Goal: Communication & Community: Answer question/provide support

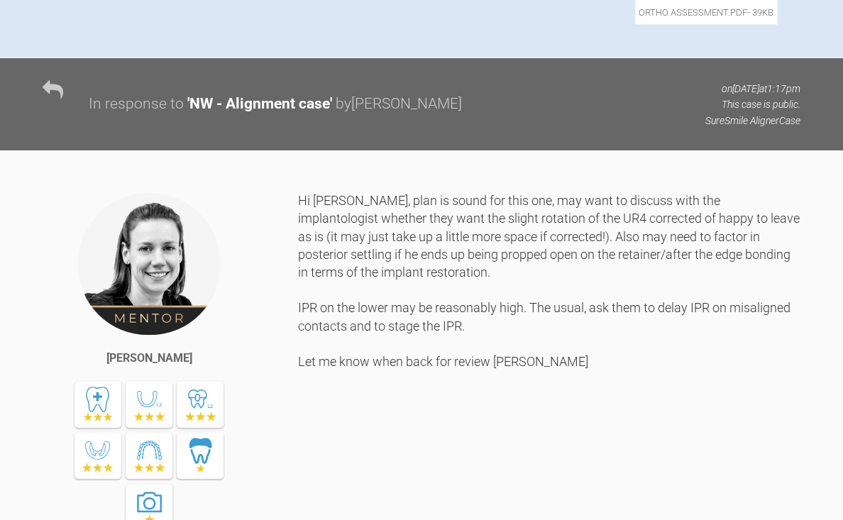
scroll to position [862, 0]
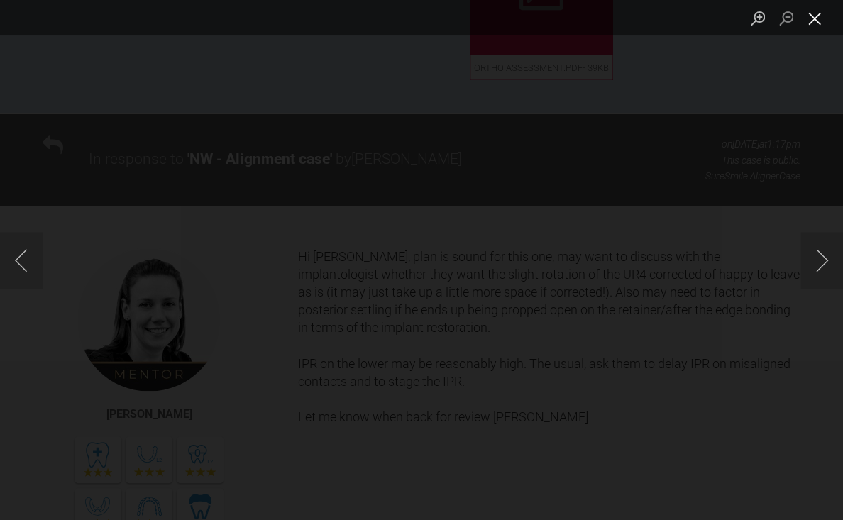
click at [815, 22] on button "Close lightbox" at bounding box center [815, 18] width 28 height 25
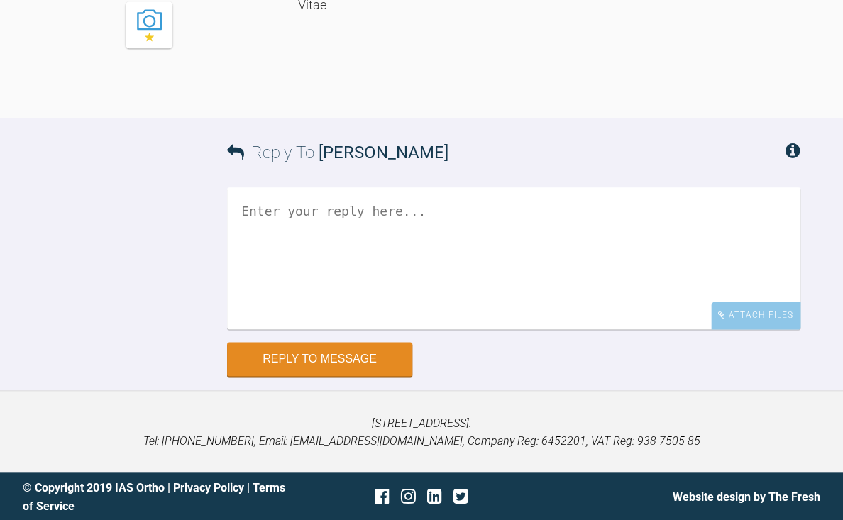
scroll to position [4396, 0]
click at [407, 268] on textarea at bounding box center [513, 258] width 573 height 142
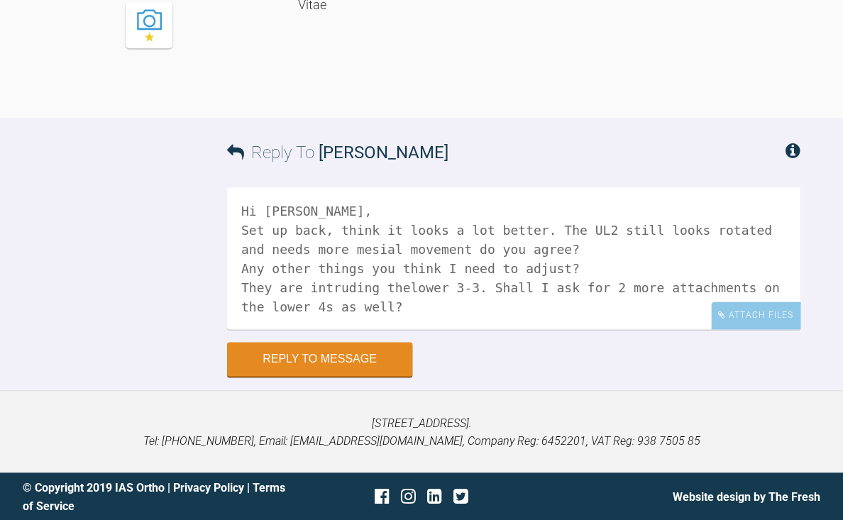
click at [329, 306] on textarea "Hi [PERSON_NAME], Set up back, think it looks a lot better. The UL2 still looks…" at bounding box center [513, 258] width 573 height 142
click at [441, 309] on textarea "Hi [PERSON_NAME], Set up back, think it looks a lot better. The UL2 still looks…" at bounding box center [513, 258] width 573 height 142
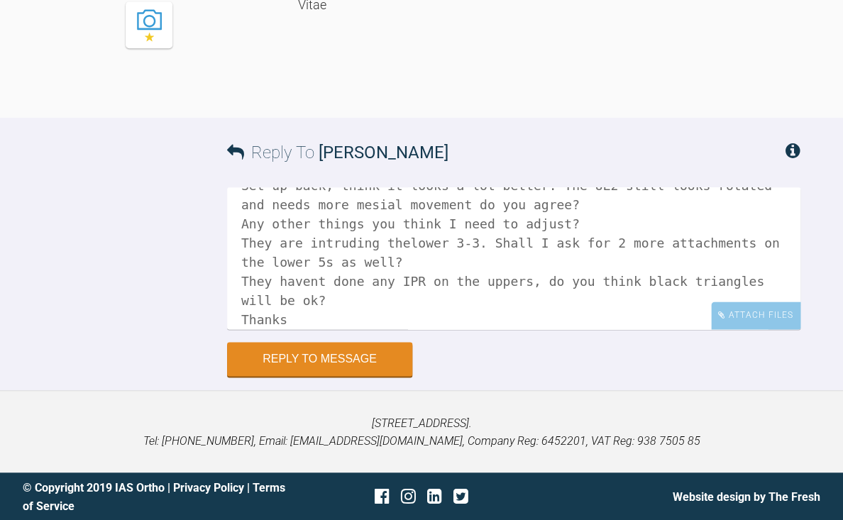
scroll to position [64, 0]
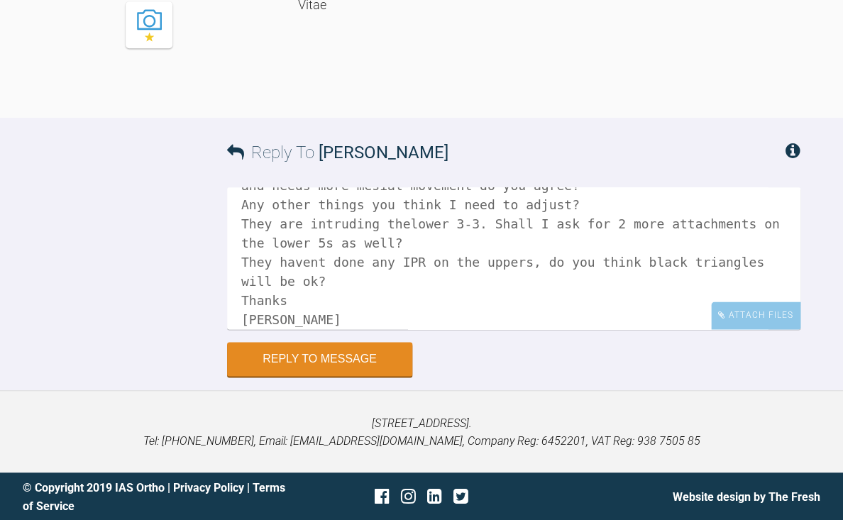
click at [344, 280] on textarea "Hi [PERSON_NAME], Set up back, think it looks a lot better. The UL2 still looks…" at bounding box center [513, 258] width 573 height 142
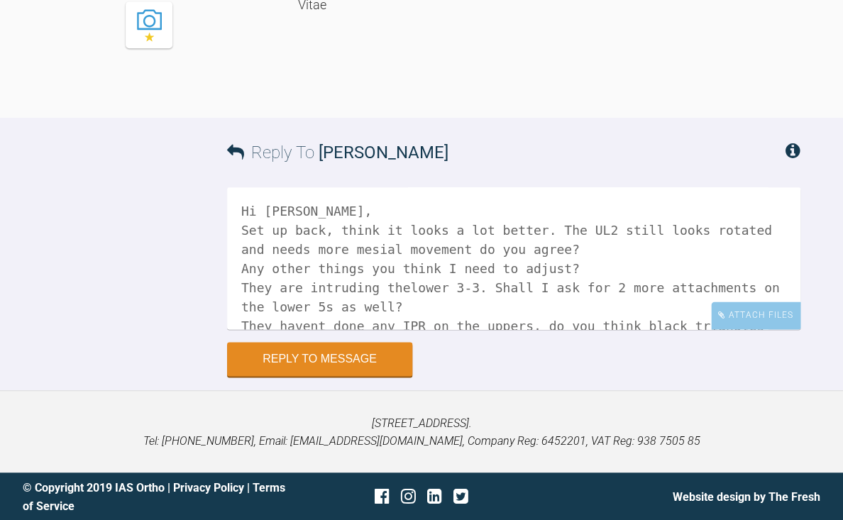
scroll to position [4380, 0]
click at [331, 226] on textarea "Hi [PERSON_NAME], Set up back, think it looks a lot better. The UL2 still looks…" at bounding box center [513, 258] width 573 height 142
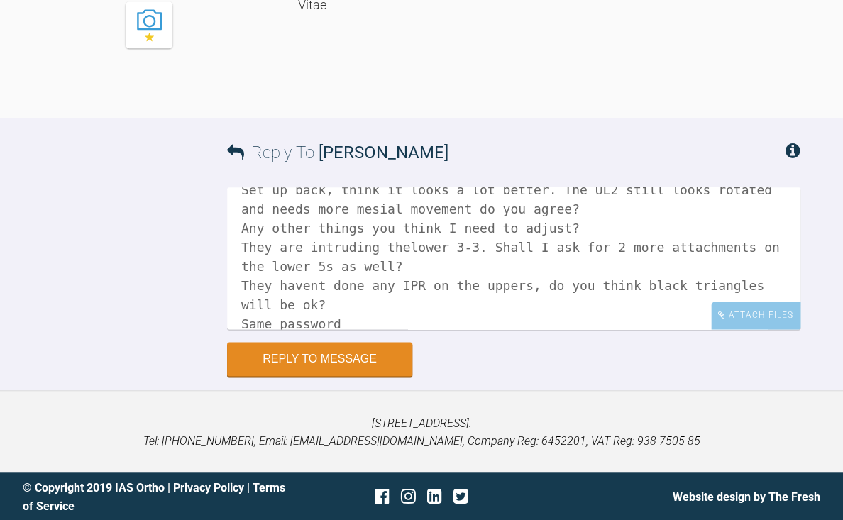
scroll to position [56, 0]
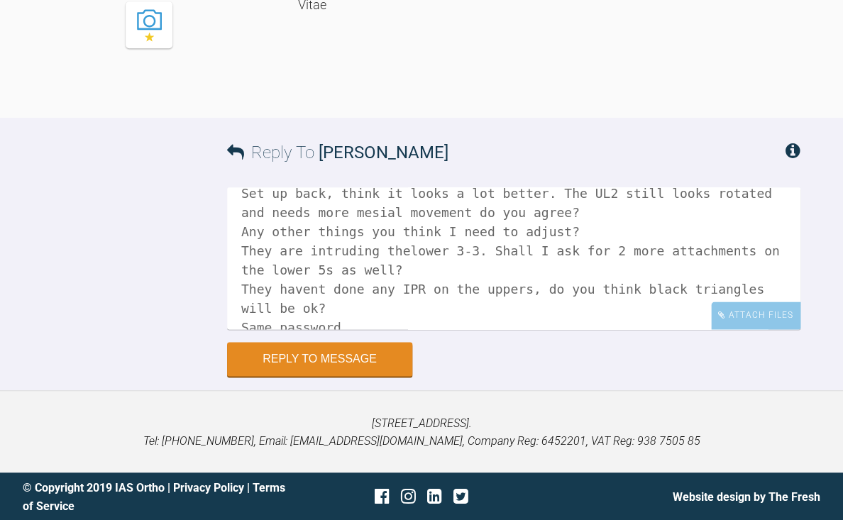
click at [413, 264] on textarea "Hi [PERSON_NAME], Set up back, think it looks a lot better. The UL2 still looks…" at bounding box center [513, 258] width 573 height 142
click at [318, 304] on textarea "Hi [PERSON_NAME], Set up back, think it looks a lot better. The UL2 still looks…" at bounding box center [513, 258] width 573 height 142
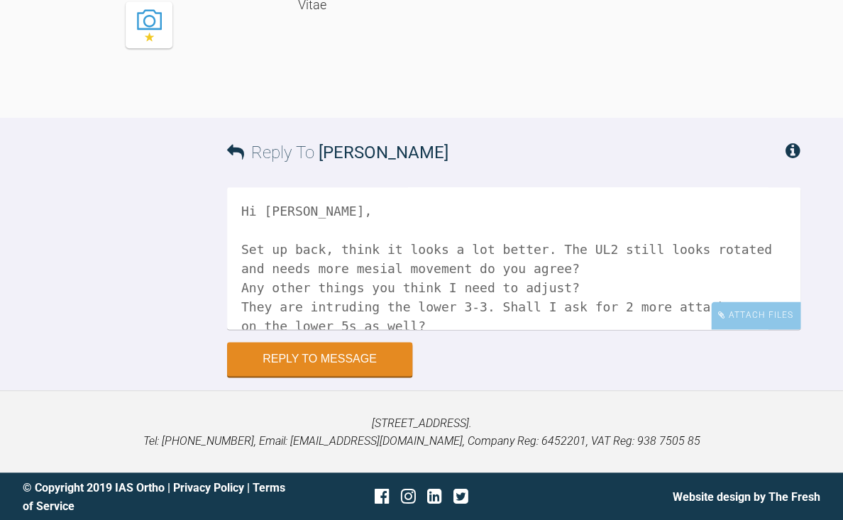
click at [566, 265] on textarea "Hi [PERSON_NAME], Set up back, think it looks a lot better. The UL2 still looks…" at bounding box center [513, 258] width 573 height 142
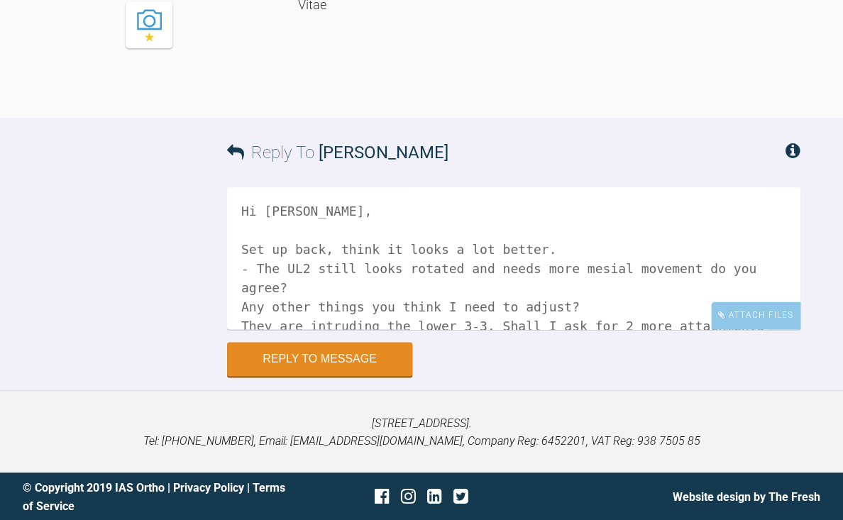
click at [241, 320] on textarea "Hi [PERSON_NAME], Set up back, think it looks a lot better. - The UL2 still loo…" at bounding box center [513, 258] width 573 height 142
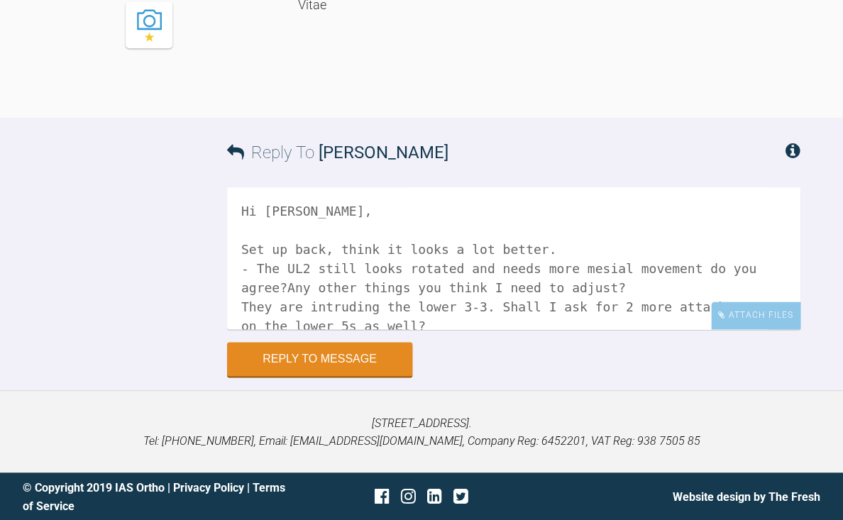
drag, startPoint x: 639, startPoint y: 301, endPoint x: 292, endPoint y: 300, distance: 346.3
click at [292, 300] on textarea "Hi [PERSON_NAME], Set up back, think it looks a lot better. - The UL2 still loo…" at bounding box center [513, 258] width 573 height 142
click at [238, 322] on textarea "Hi [PERSON_NAME], Set up back, think it looks a lot better. - The UL2 still loo…" at bounding box center [513, 258] width 573 height 142
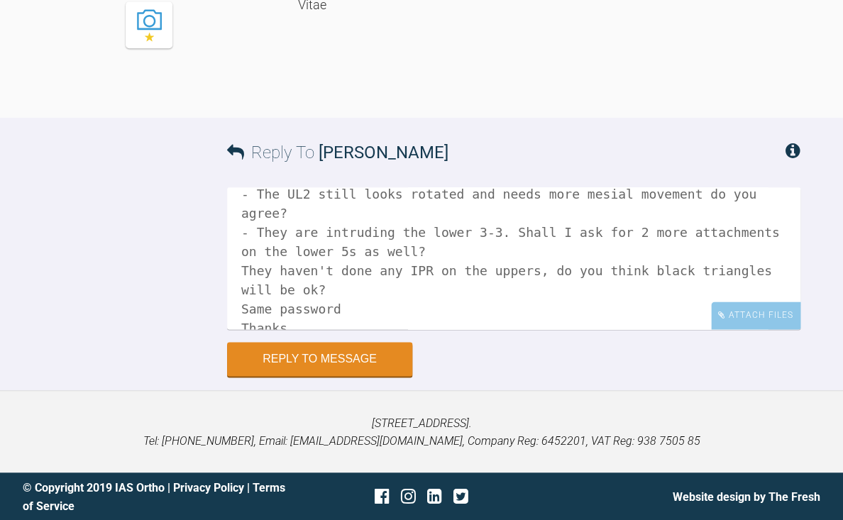
scroll to position [86, 0]
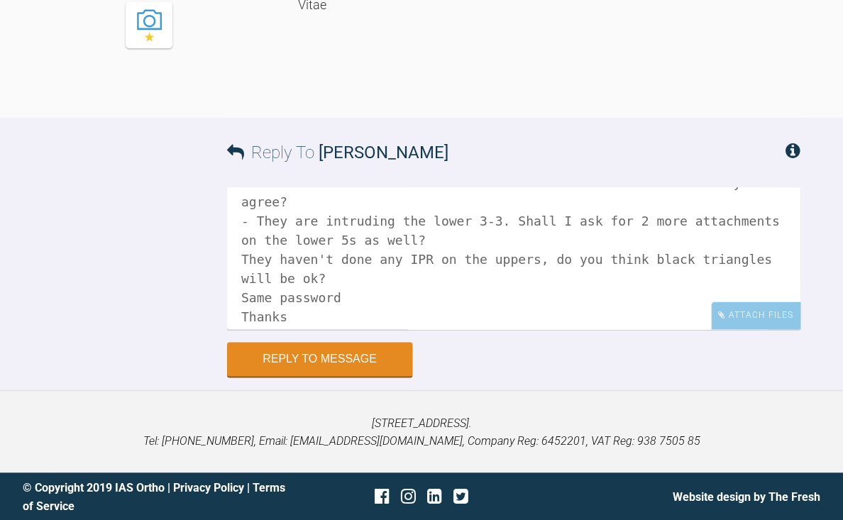
click at [242, 273] on textarea "Hi [PERSON_NAME], Set up back, think it looks a lot better. - The UL2 still loo…" at bounding box center [513, 258] width 573 height 142
click at [417, 292] on textarea "Hi [PERSON_NAME], Set up back, think it looks a lot better. - The UL2 still loo…" at bounding box center [513, 258] width 573 height 142
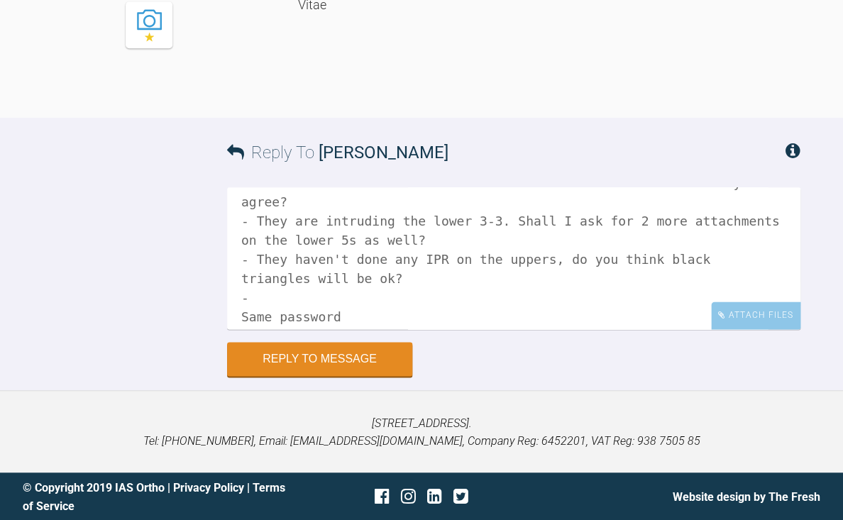
paste textarea "ny other things you think I need to adjust?"
click at [259, 312] on textarea "Hi [PERSON_NAME], Set up back, think it looks a lot better. - The UL2 still loo…" at bounding box center [513, 258] width 573 height 142
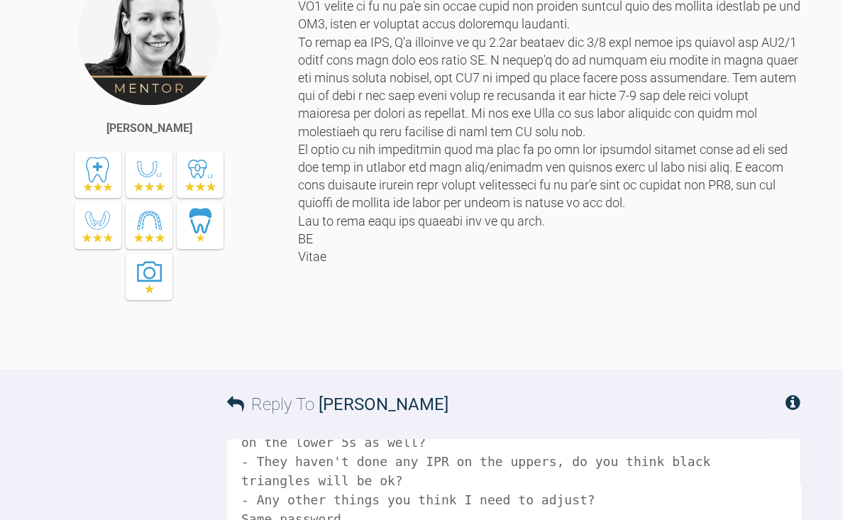
scroll to position [4396, 0]
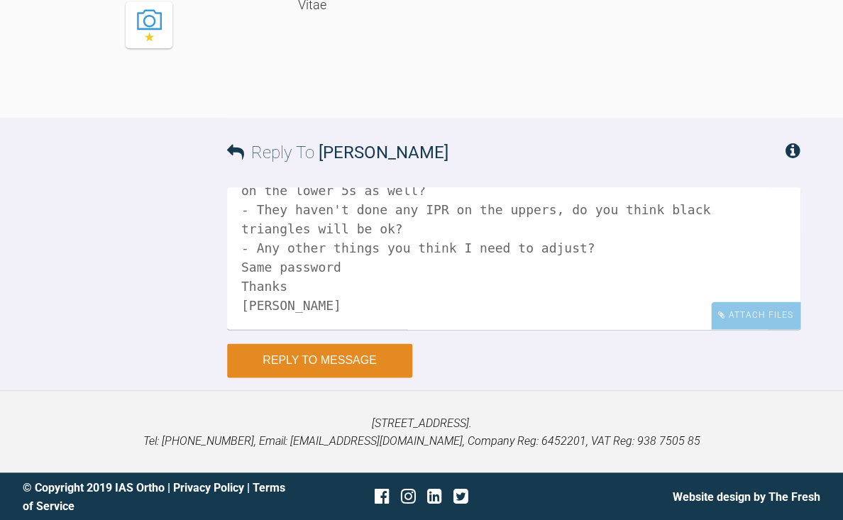
type textarea "Hi [PERSON_NAME], Set up back, think it looks a lot better. - The UL2 still loo…"
click at [326, 356] on button "Reply to Message" at bounding box center [319, 360] width 185 height 34
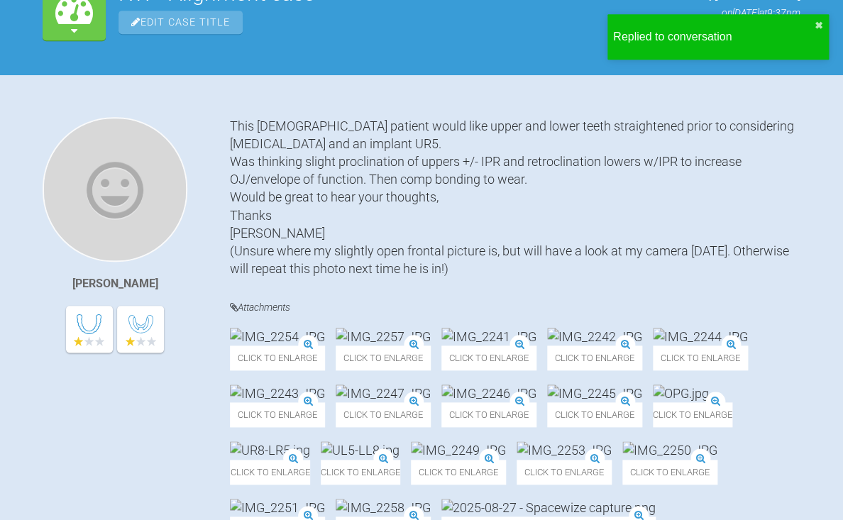
scroll to position [0, 0]
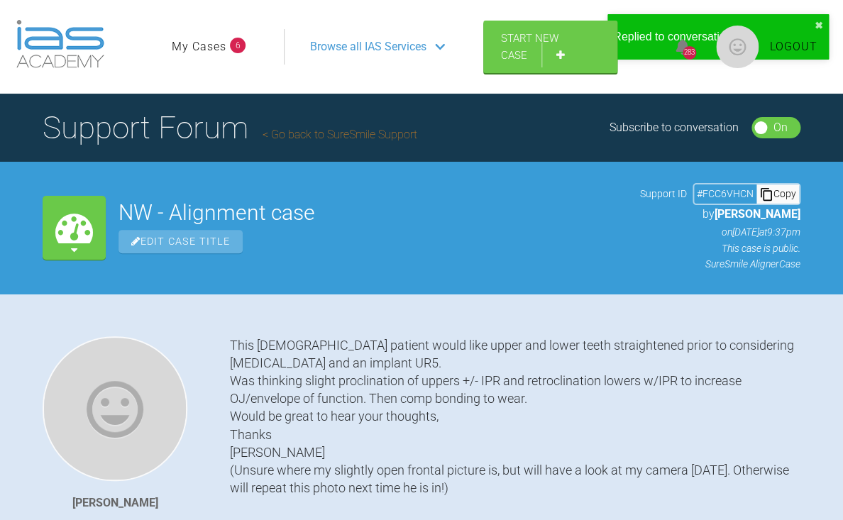
click at [339, 142] on h1 "Support Forum Go back to SureSmile Support" at bounding box center [230, 128] width 375 height 50
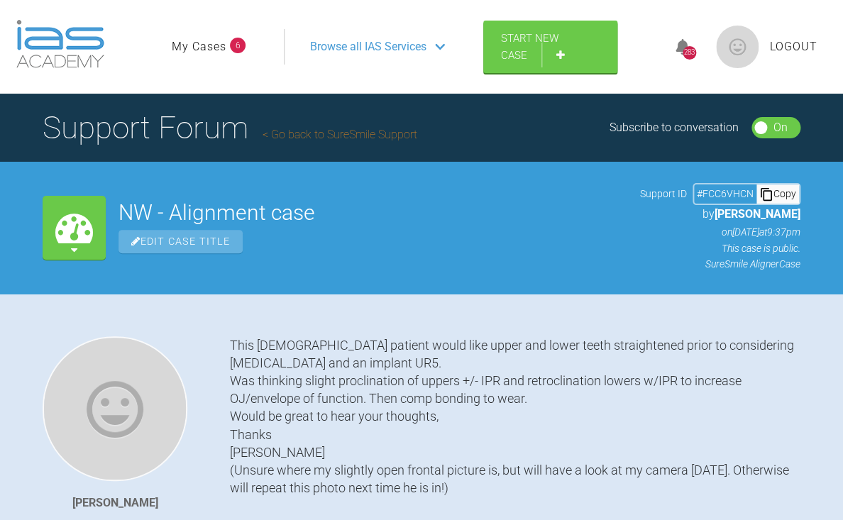
click at [339, 129] on link "Go back to SureSmile Support" at bounding box center [340, 134] width 155 height 13
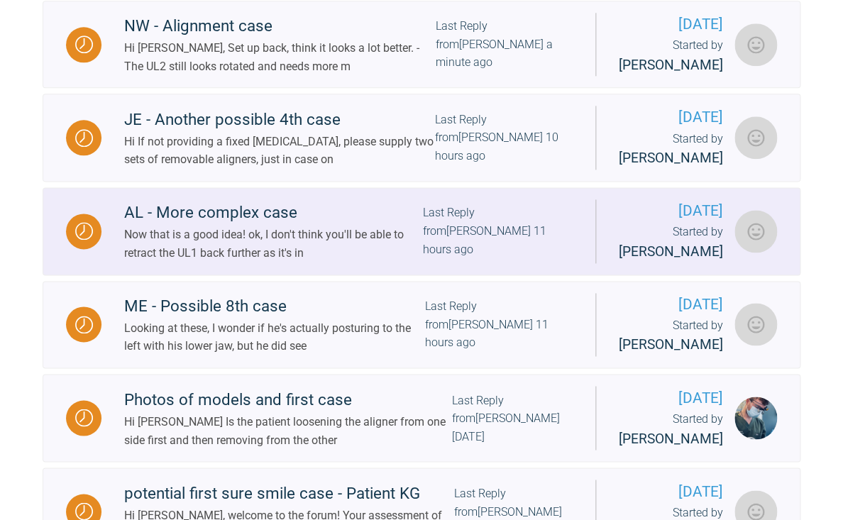
click at [352, 262] on div "Now that is a good idea! ok, I don't think you'll be able to retract the UL1 ba…" at bounding box center [273, 244] width 299 height 36
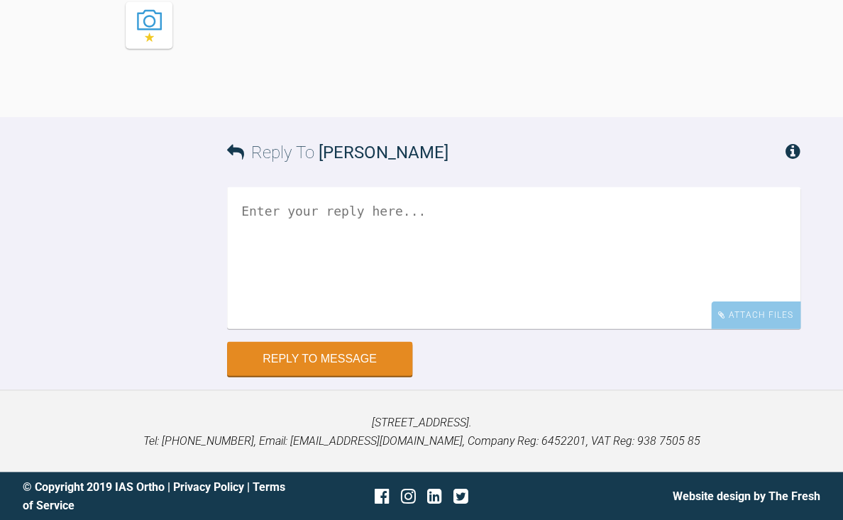
scroll to position [4860, 0]
click at [407, 329] on textarea at bounding box center [513, 258] width 573 height 142
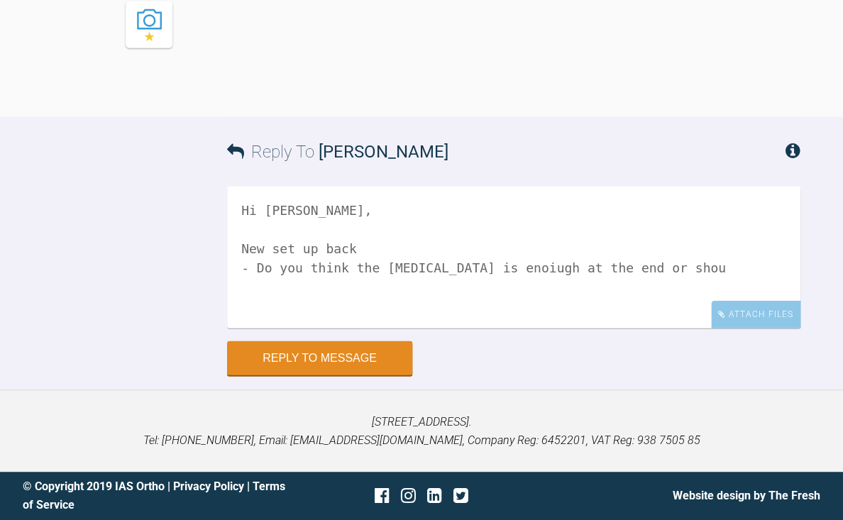
scroll to position [5106, 0]
click at [690, 282] on textarea "Hi [PERSON_NAME], New set up back - Do you think the [MEDICAL_DATA] is enoiugh …" at bounding box center [513, 258] width 573 height 142
drag, startPoint x: 690, startPoint y: 282, endPoint x: 495, endPoint y: 273, distance: 195.4
click at [495, 273] on textarea "Hi [PERSON_NAME], New set up back - Do you think the [MEDICAL_DATA] is enoiugh …" at bounding box center [513, 258] width 573 height 142
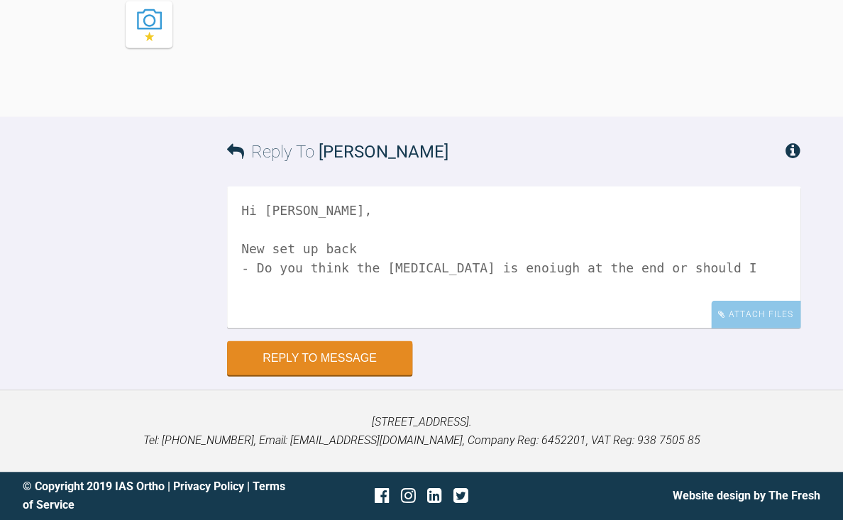
click at [495, 273] on textarea "Hi [PERSON_NAME], New set up back - Do you think the [MEDICAL_DATA] is enoiugh …" at bounding box center [513, 258] width 573 height 142
click at [500, 270] on textarea "Hi [PERSON_NAME], New set up back - Do you think the [MEDICAL_DATA] is enoiugh …" at bounding box center [513, 258] width 573 height 142
click at [746, 274] on textarea "Hi [PERSON_NAME], New set up back - Do you think the [MEDICAL_DATA] is enough a…" at bounding box center [513, 258] width 573 height 142
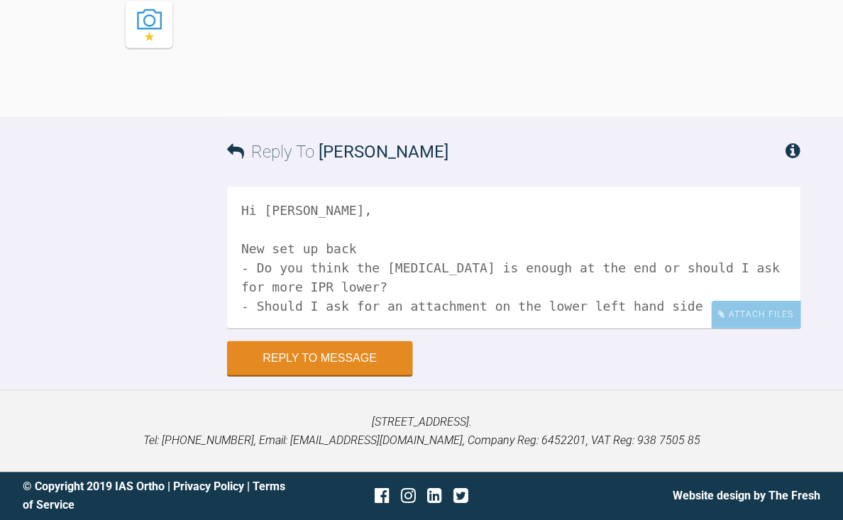
click at [710, 305] on textarea "Hi [PERSON_NAME], New set up back - Do you think the [MEDICAL_DATA] is enough a…" at bounding box center [513, 258] width 573 height 142
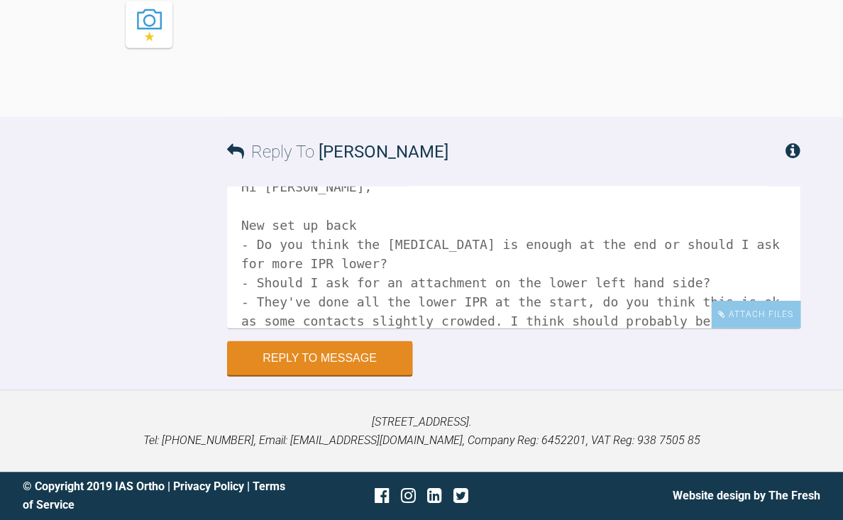
scroll to position [45, 0]
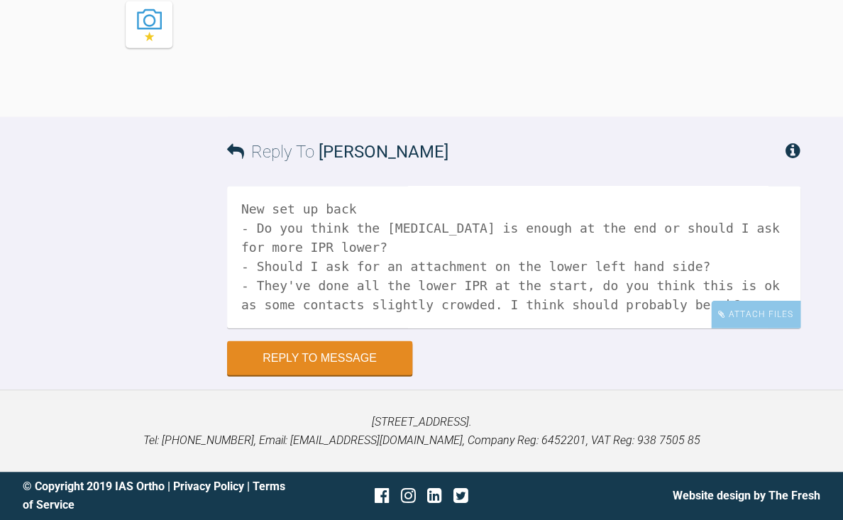
click at [382, 196] on textarea "Hi [PERSON_NAME], New set up back - Do you think the [MEDICAL_DATA] is enough a…" at bounding box center [513, 258] width 573 height 142
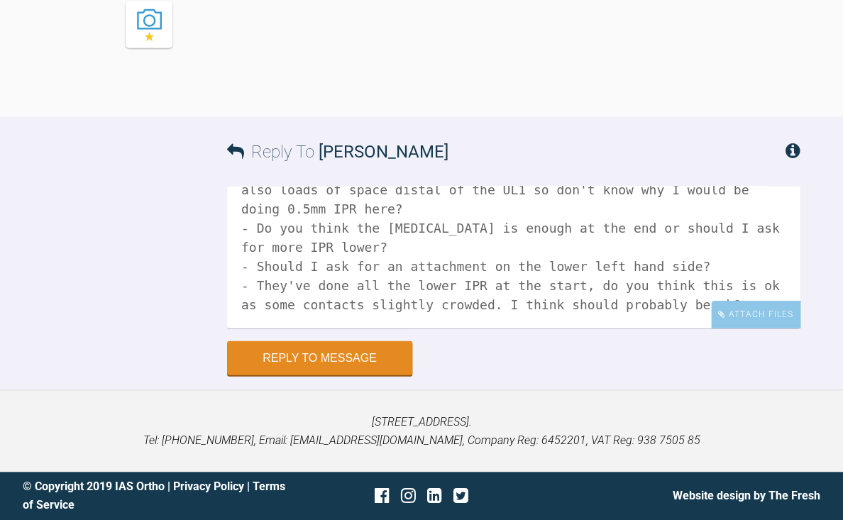
scroll to position [193, 0]
drag, startPoint x: 472, startPoint y: 268, endPoint x: 475, endPoint y: 280, distance: 13.1
click at [475, 280] on textarea "Hi [PERSON_NAME], New set up back - They have done IPR in the middle of the bri…" at bounding box center [513, 258] width 573 height 142
click at [752, 284] on textarea "Hi [PERSON_NAME], New set up back - They have done IPR in the middle of the bri…" at bounding box center [513, 258] width 573 height 142
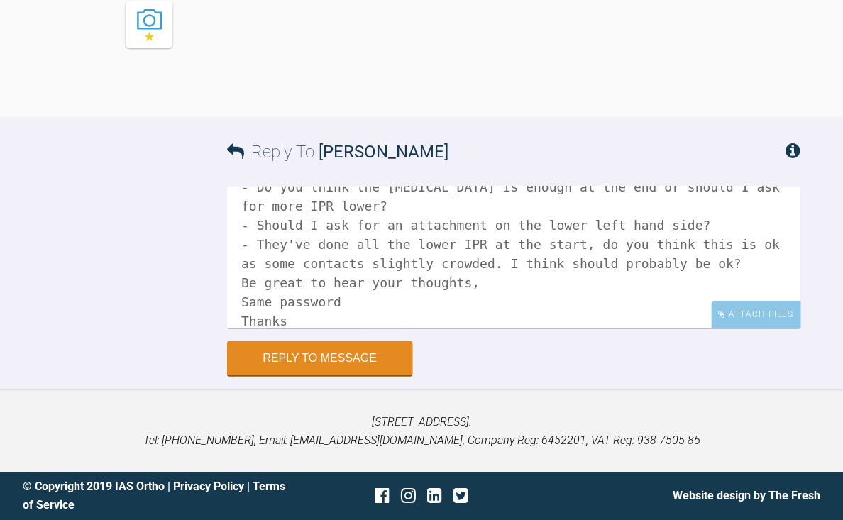
scroll to position [234, 0]
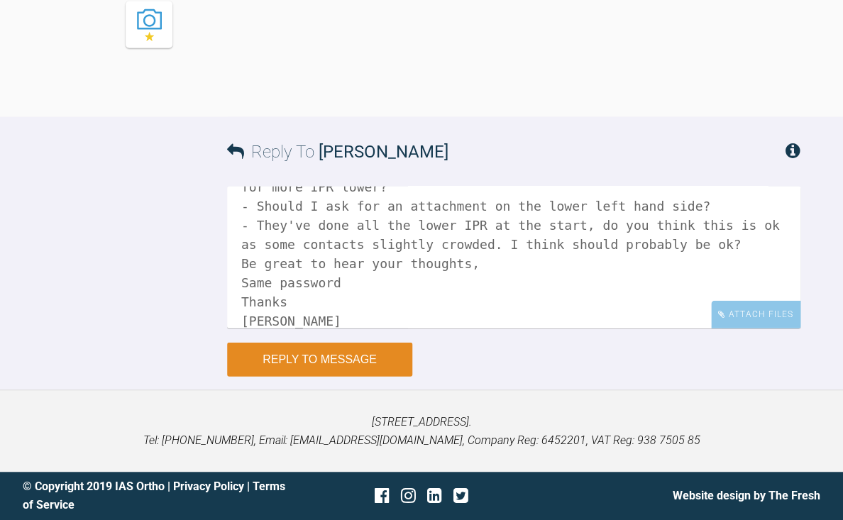
type textarea "Hi [PERSON_NAME], New set up back - They have done IPR in the middle of the bri…"
click at [339, 355] on button "Reply to Message" at bounding box center [319, 360] width 185 height 34
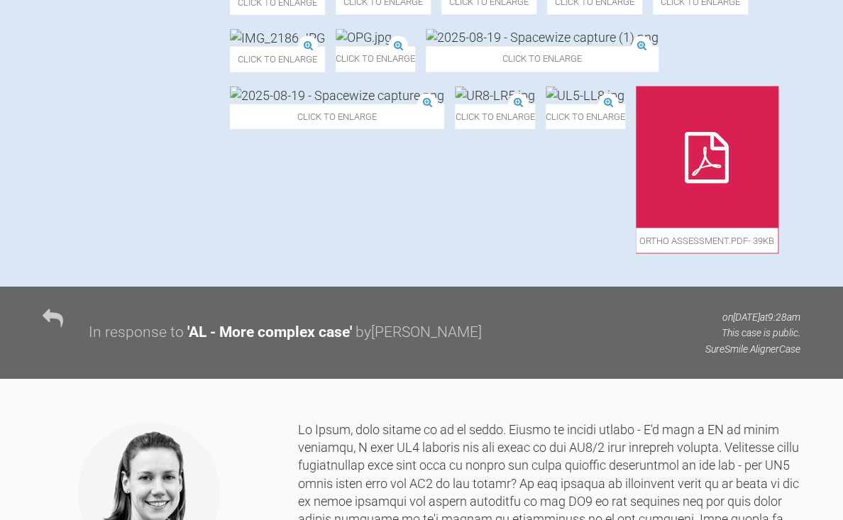
scroll to position [0, 0]
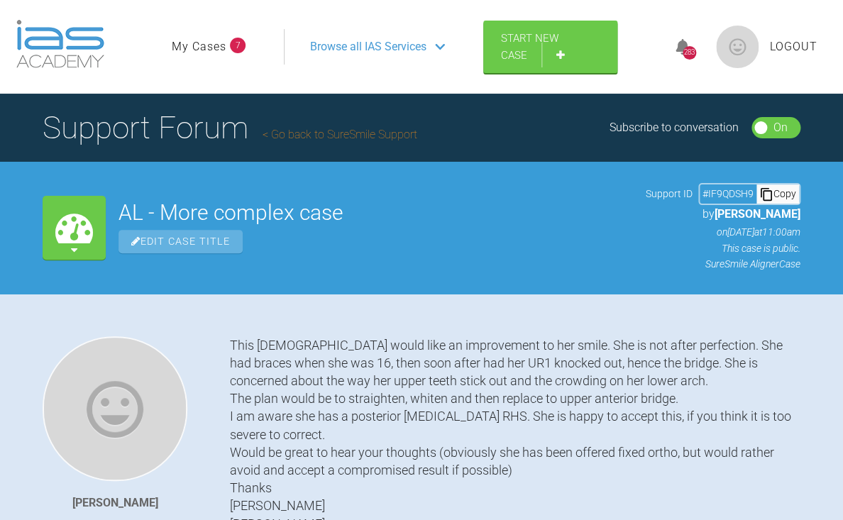
click at [193, 47] on link "My Cases" at bounding box center [199, 47] width 55 height 18
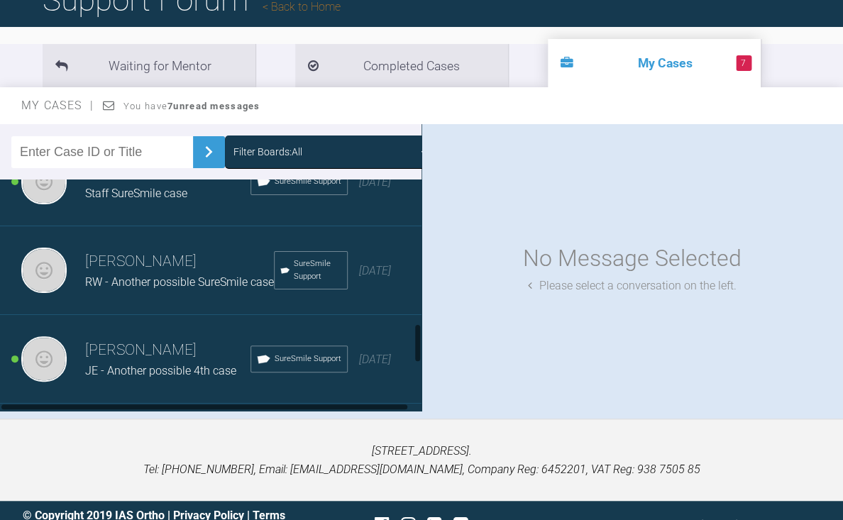
scroll to position [841, 0]
click at [141, 288] on span "RW - Another possible SureSmile case" at bounding box center [179, 281] width 189 height 13
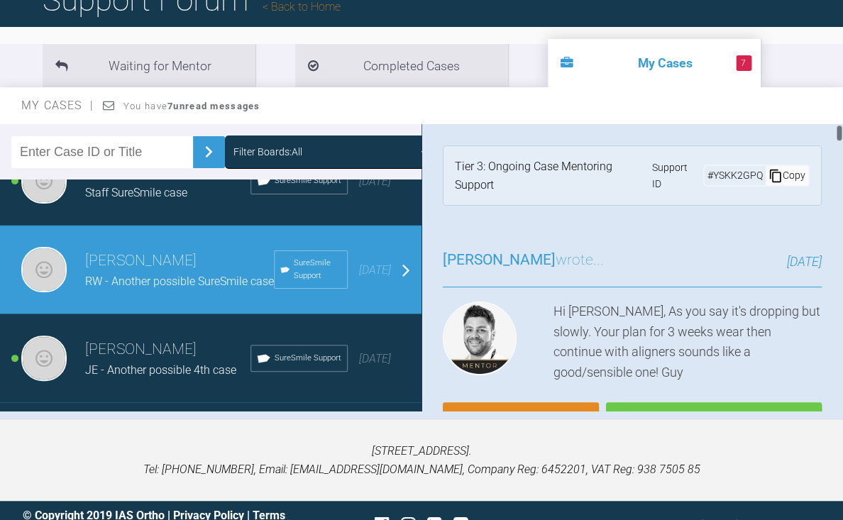
click at [793, 169] on div "Copy" at bounding box center [787, 175] width 43 height 18
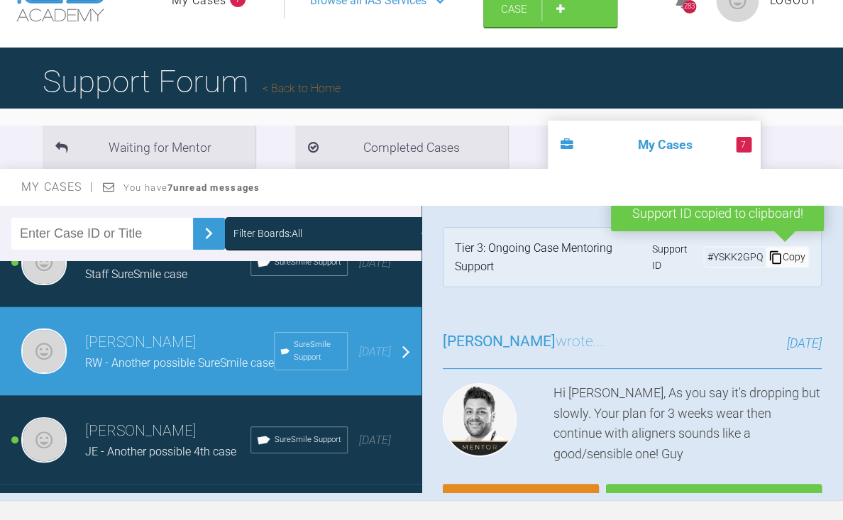
scroll to position [0, 0]
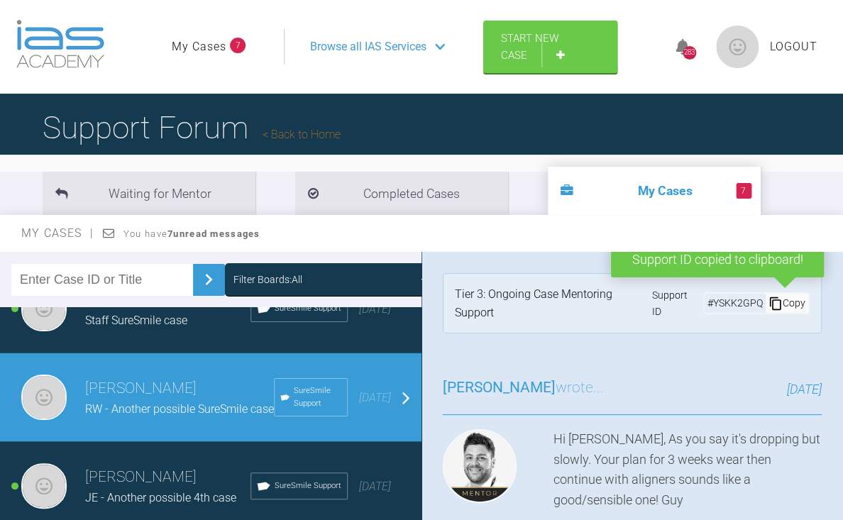
click at [322, 139] on link "Back to Home" at bounding box center [302, 134] width 78 height 13
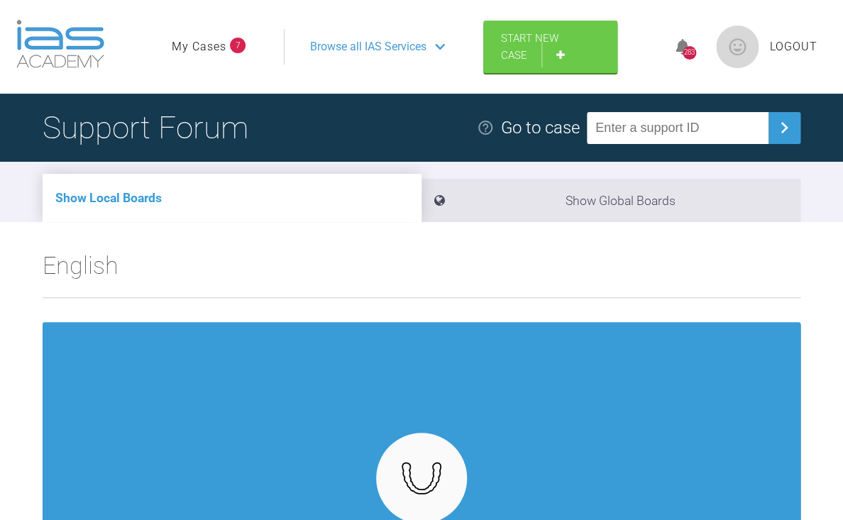
click at [599, 116] on input "text" at bounding box center [678, 128] width 182 height 32
click at [599, 117] on input "text" at bounding box center [678, 128] width 182 height 32
paste input "YSKK2GPQ"
type input "YSKK2GPQ"
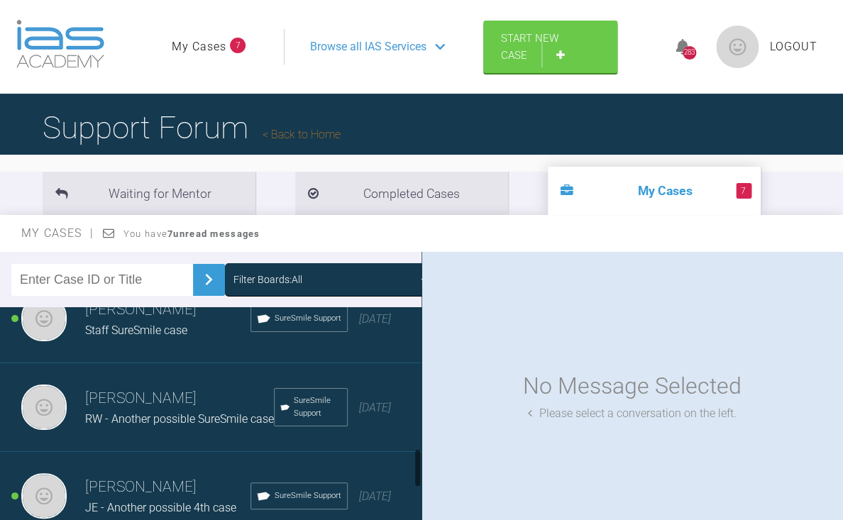
scroll to position [836, 0]
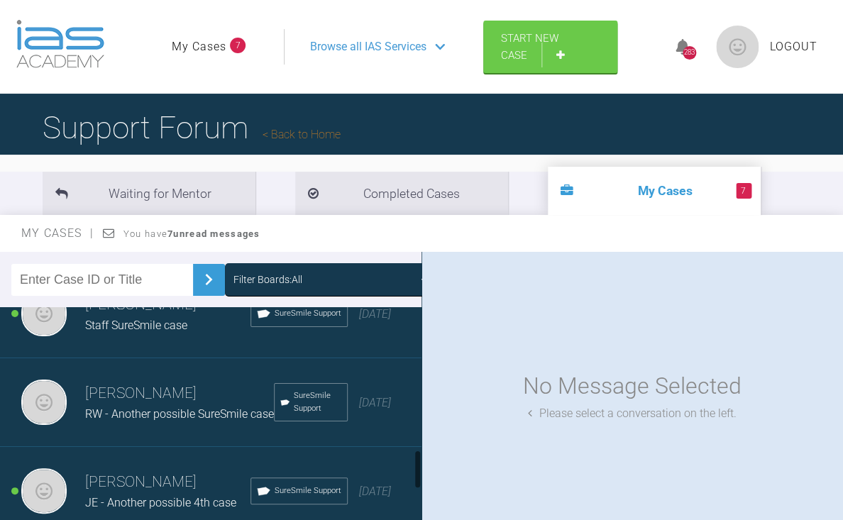
click at [200, 406] on h3 "[PERSON_NAME]" at bounding box center [179, 394] width 189 height 24
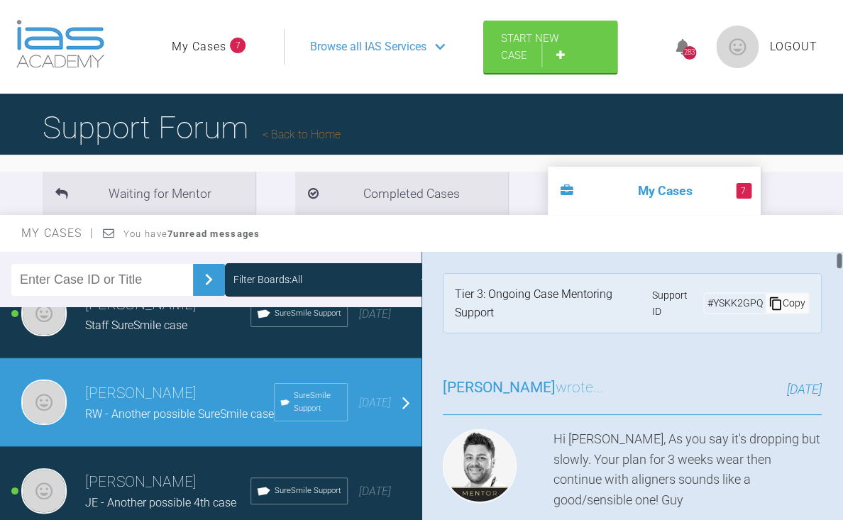
click at [788, 305] on div "Copy" at bounding box center [787, 303] width 43 height 18
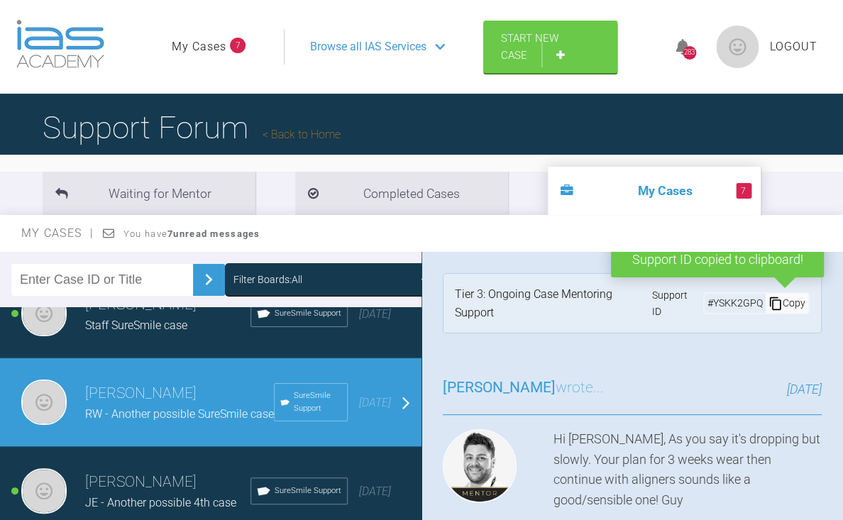
click at [317, 131] on link "Back to Home" at bounding box center [302, 134] width 78 height 13
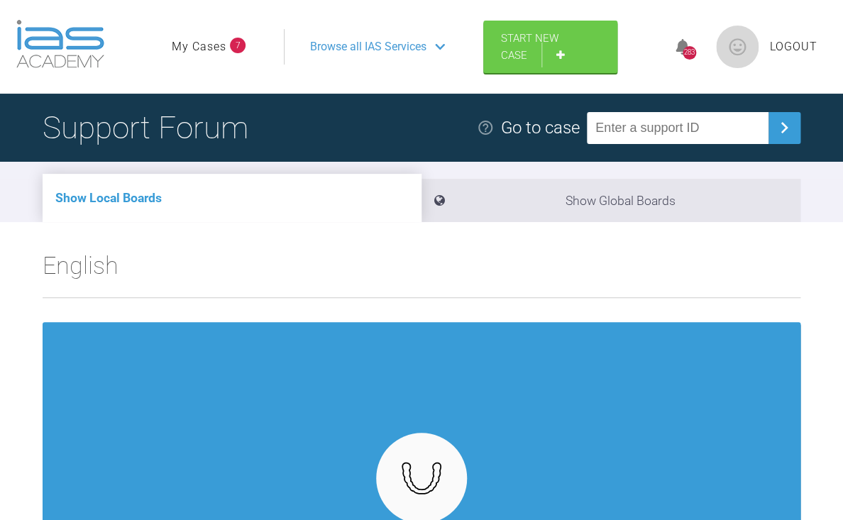
click at [611, 123] on input "text" at bounding box center [678, 128] width 182 height 32
paste input "YSKK2GPQ"
type input "YSKK2GPQ"
click at [788, 137] on img at bounding box center [784, 127] width 23 height 23
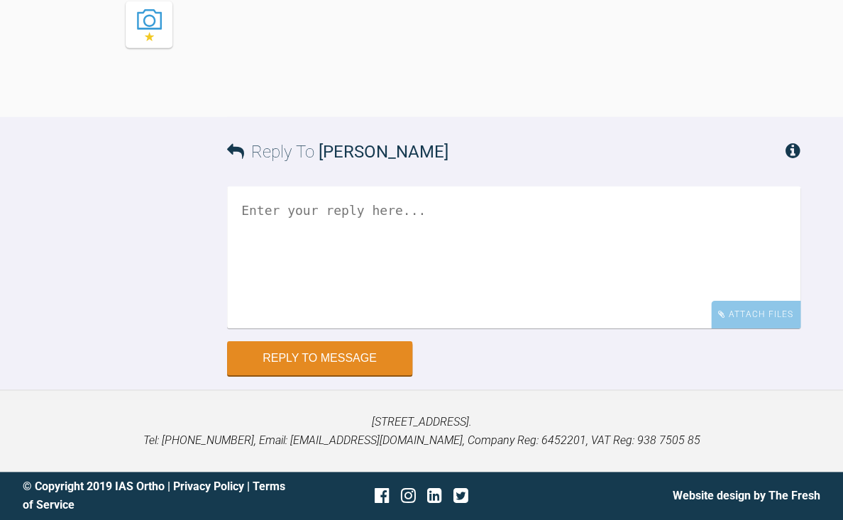
scroll to position [14468, 0]
click at [390, 269] on textarea at bounding box center [513, 258] width 573 height 142
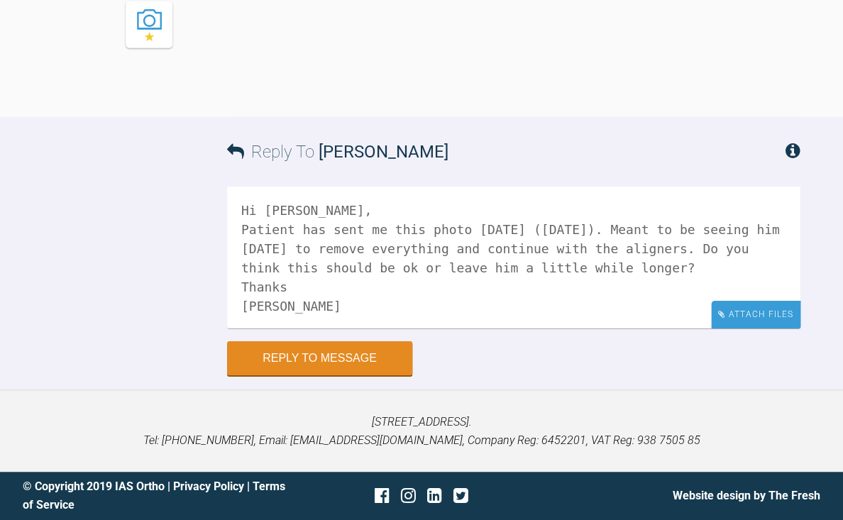
click at [764, 321] on div "Attach Files" at bounding box center [755, 315] width 89 height 28
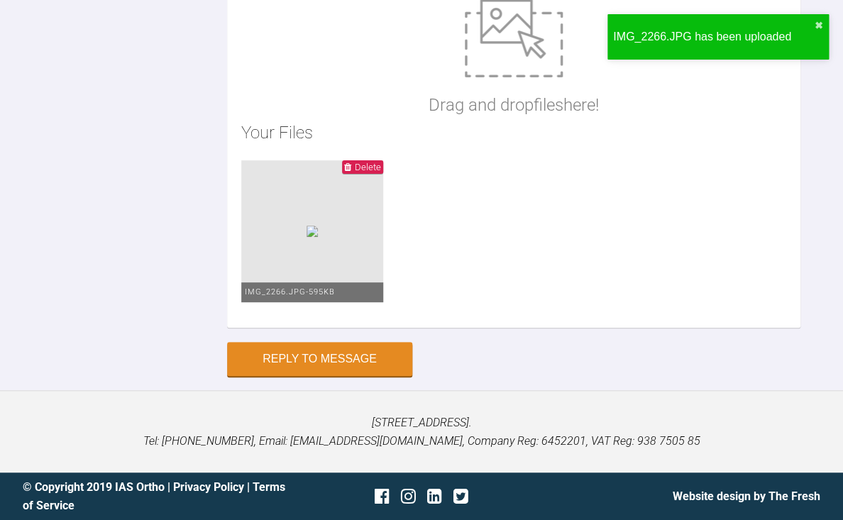
scroll to position [14630, 0]
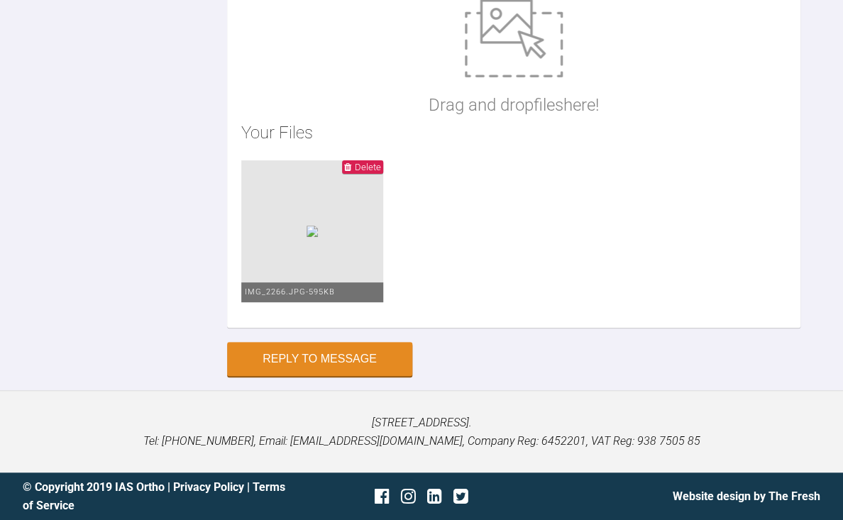
scroll to position [14773, 0]
type textarea "Hi [PERSON_NAME], Patient has sent me this photo [DATE] ([DATE]). Meant to be s…"
click at [328, 378] on button "Reply to Message" at bounding box center [319, 360] width 185 height 34
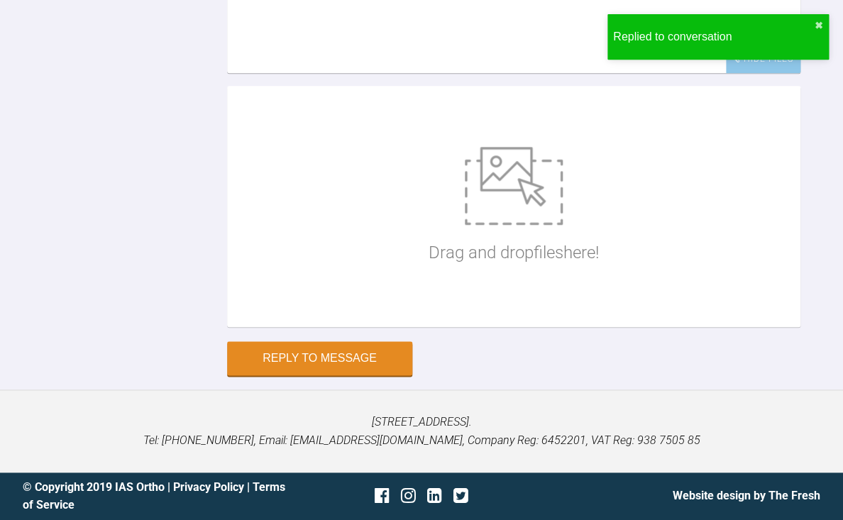
scroll to position [13775, 0]
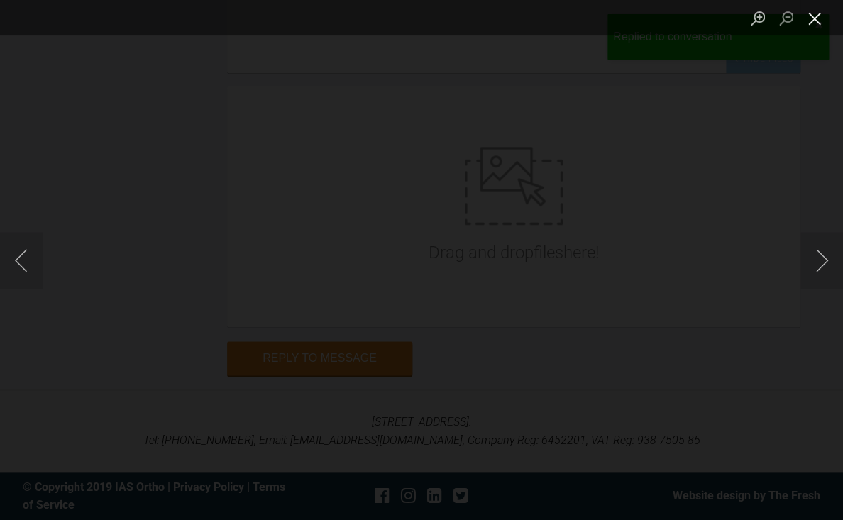
click at [813, 21] on button "Close lightbox" at bounding box center [815, 18] width 28 height 25
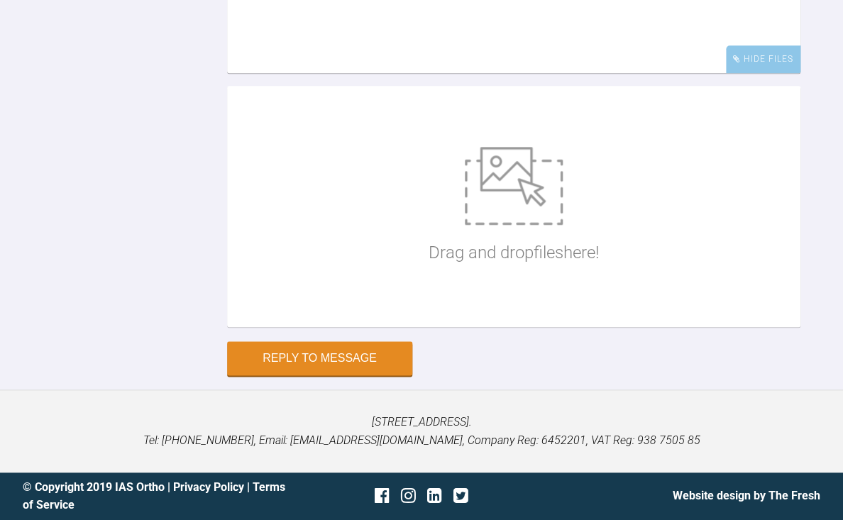
scroll to position [14775, 0]
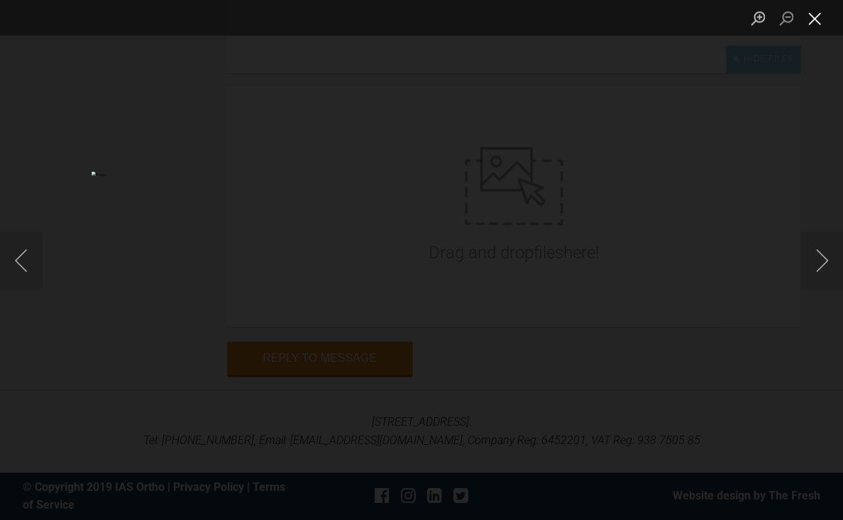
click at [813, 25] on button "Close lightbox" at bounding box center [815, 18] width 28 height 25
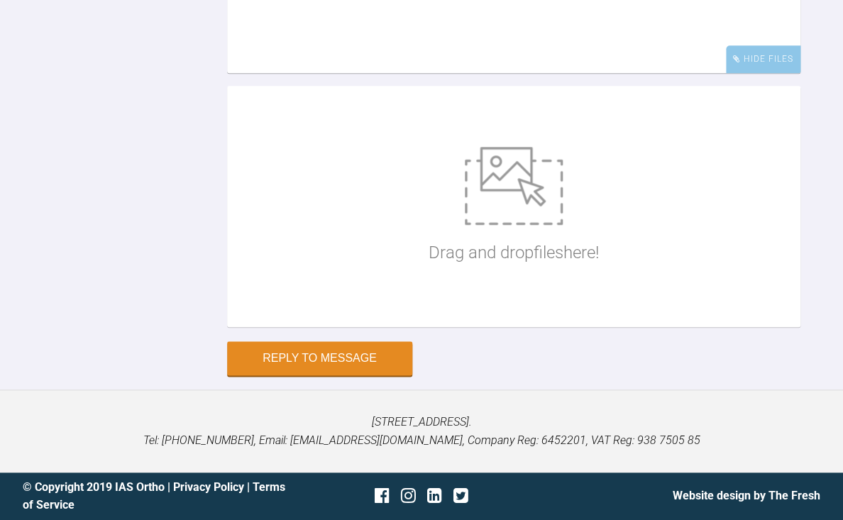
scroll to position [14817, 0]
